Goal: Information Seeking & Learning: Learn about a topic

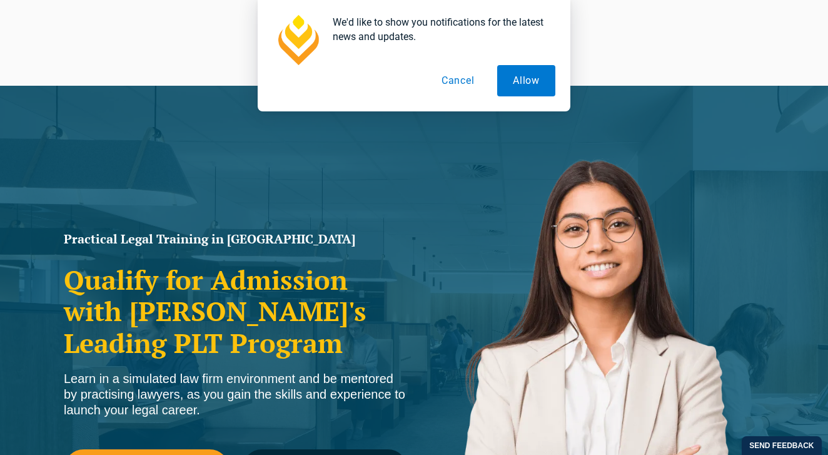
click at [464, 84] on button "Cancel" at bounding box center [458, 80] width 64 height 31
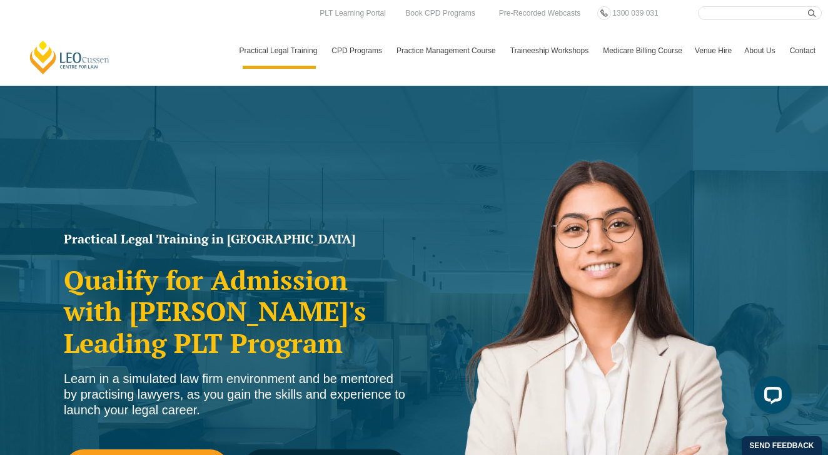
click at [652, 48] on link "Medicare Billing Course" at bounding box center [642, 51] width 92 height 36
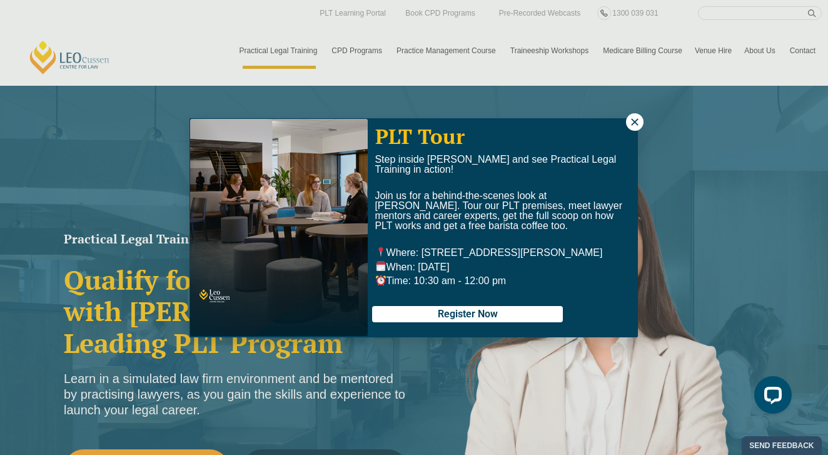
click at [637, 119] on icon at bounding box center [634, 121] width 7 height 7
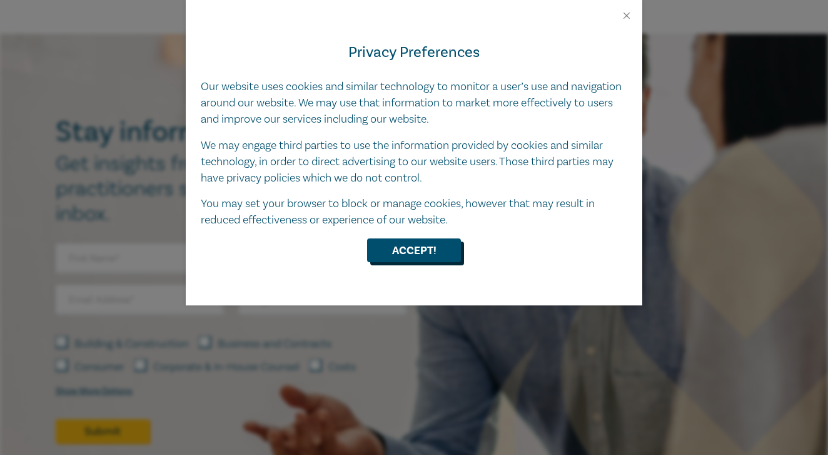
click at [398, 243] on button "Accept!" at bounding box center [414, 250] width 94 height 24
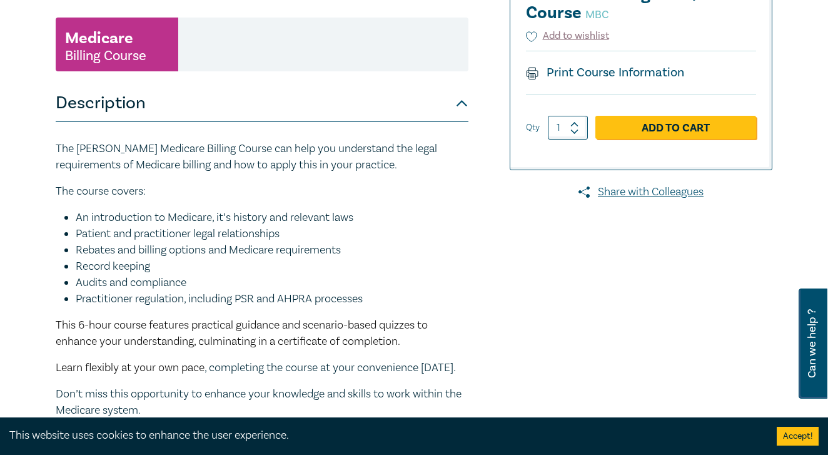
scroll to position [27, 0]
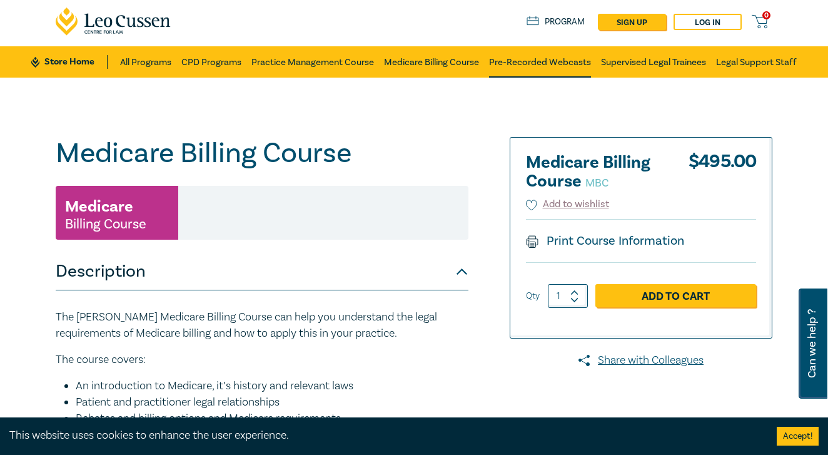
click at [530, 56] on link "Pre-Recorded Webcasts" at bounding box center [540, 61] width 102 height 31
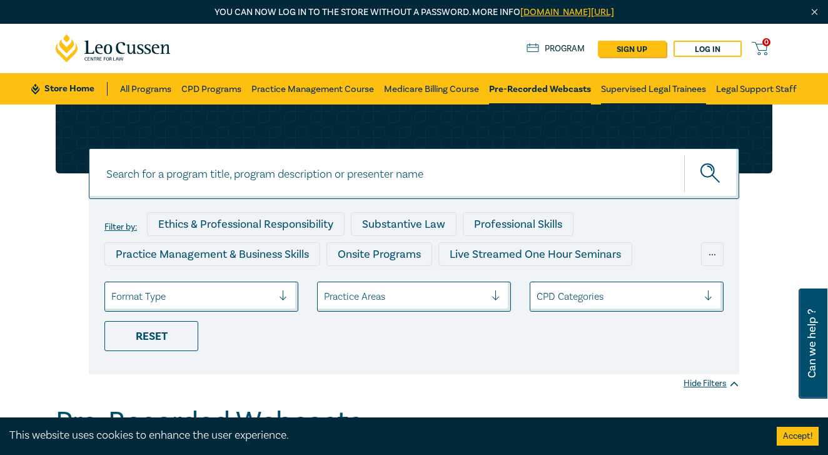
click at [655, 96] on link "Supervised Legal Trainees" at bounding box center [653, 88] width 105 height 31
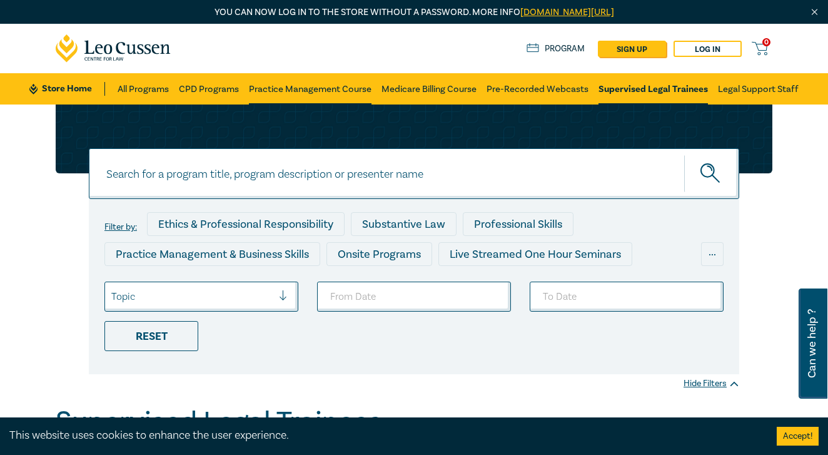
click at [333, 90] on link "Practice Management Course" at bounding box center [310, 88] width 123 height 31
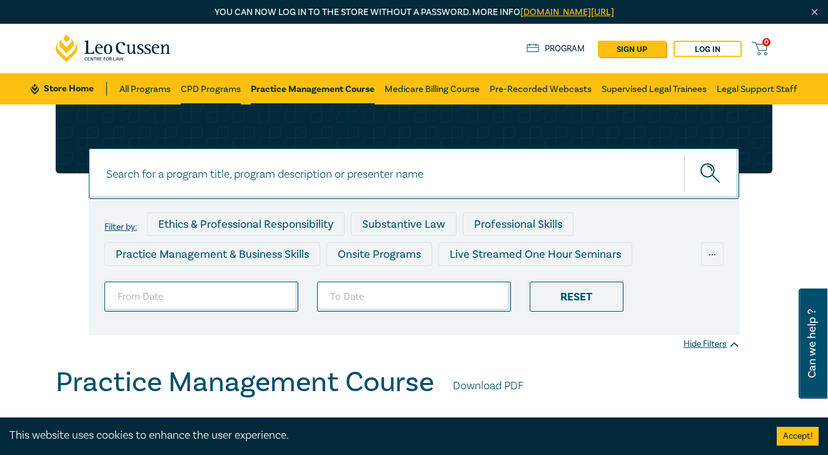
click at [209, 83] on link "CPD Programs" at bounding box center [211, 88] width 60 height 31
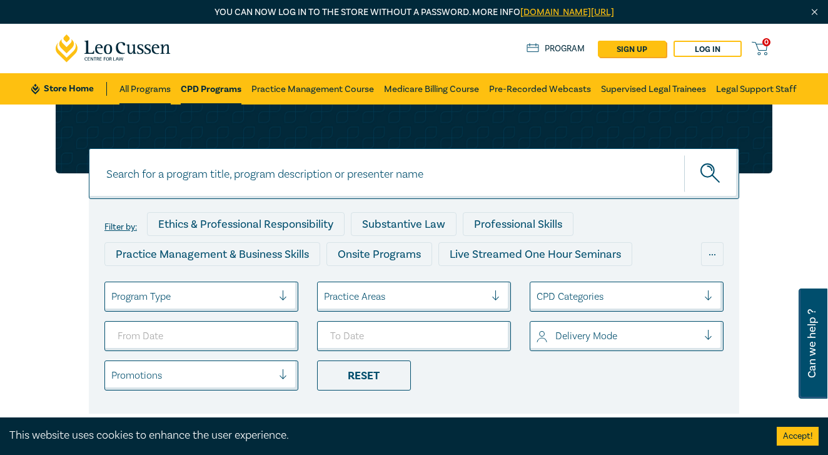
click at [134, 79] on link "All Programs" at bounding box center [144, 88] width 51 height 31
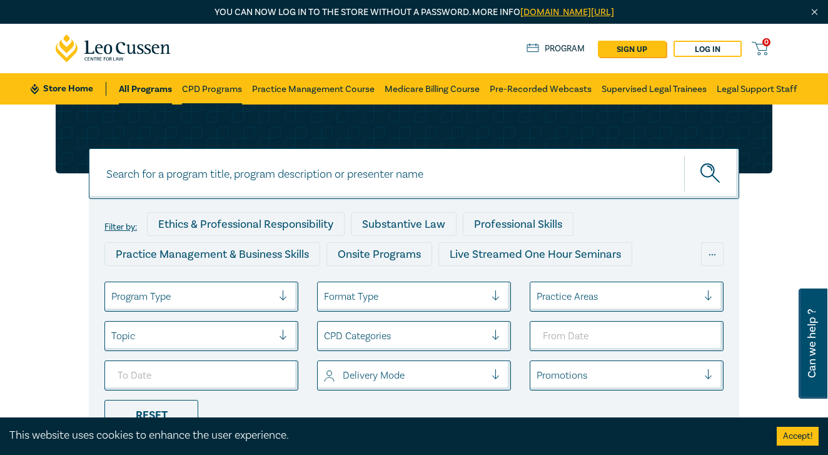
click at [194, 89] on link "CPD Programs" at bounding box center [212, 88] width 60 height 31
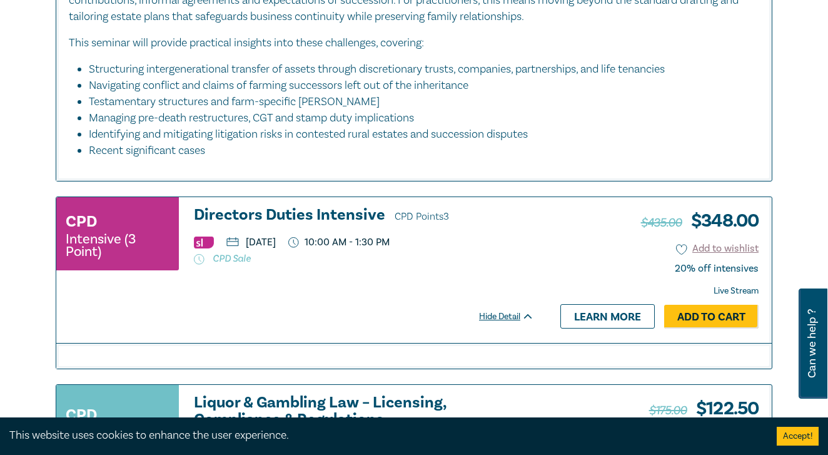
scroll to position [1080, 0]
